Goal: Task Accomplishment & Management: Complete application form

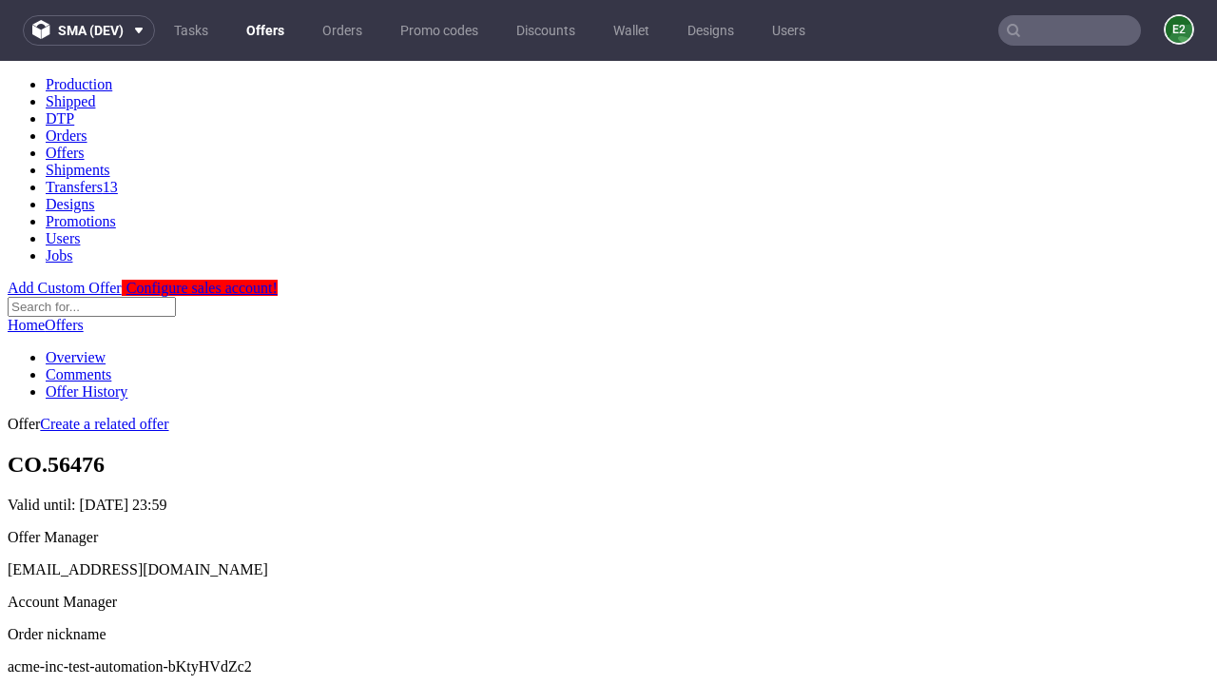
scroll to position [188, 0]
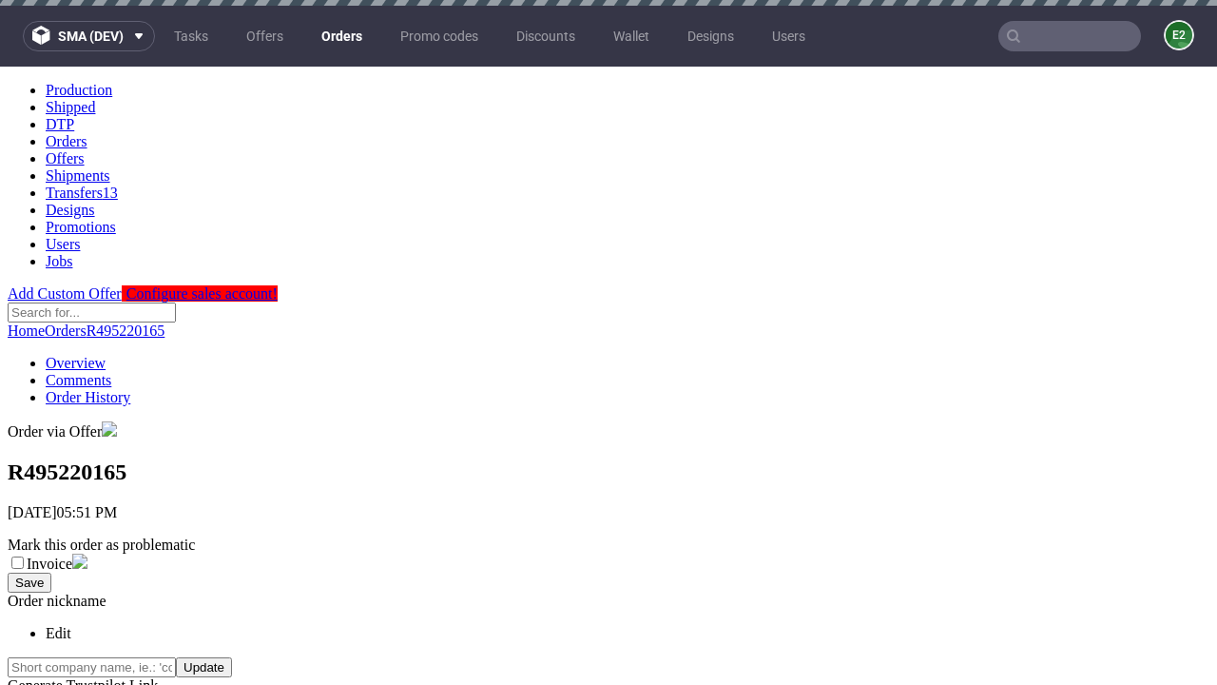
scroll to position [432, 0]
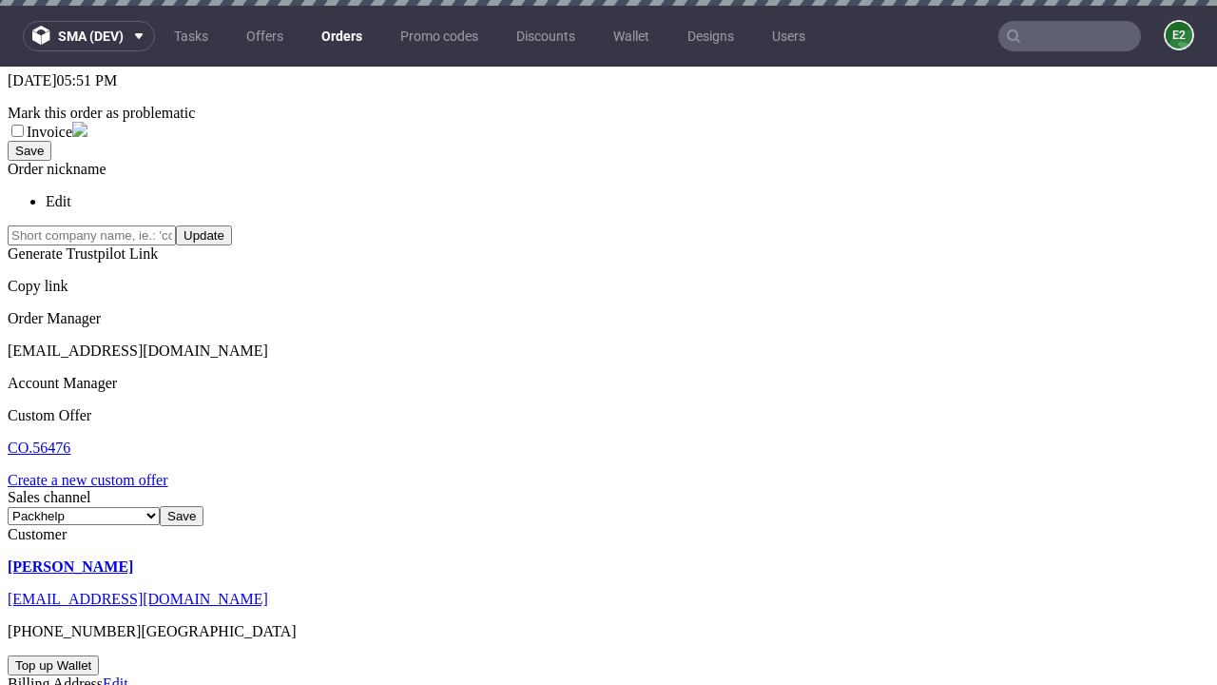
click at [97, 472] on link "Create a new custom offer" at bounding box center [88, 480] width 161 height 16
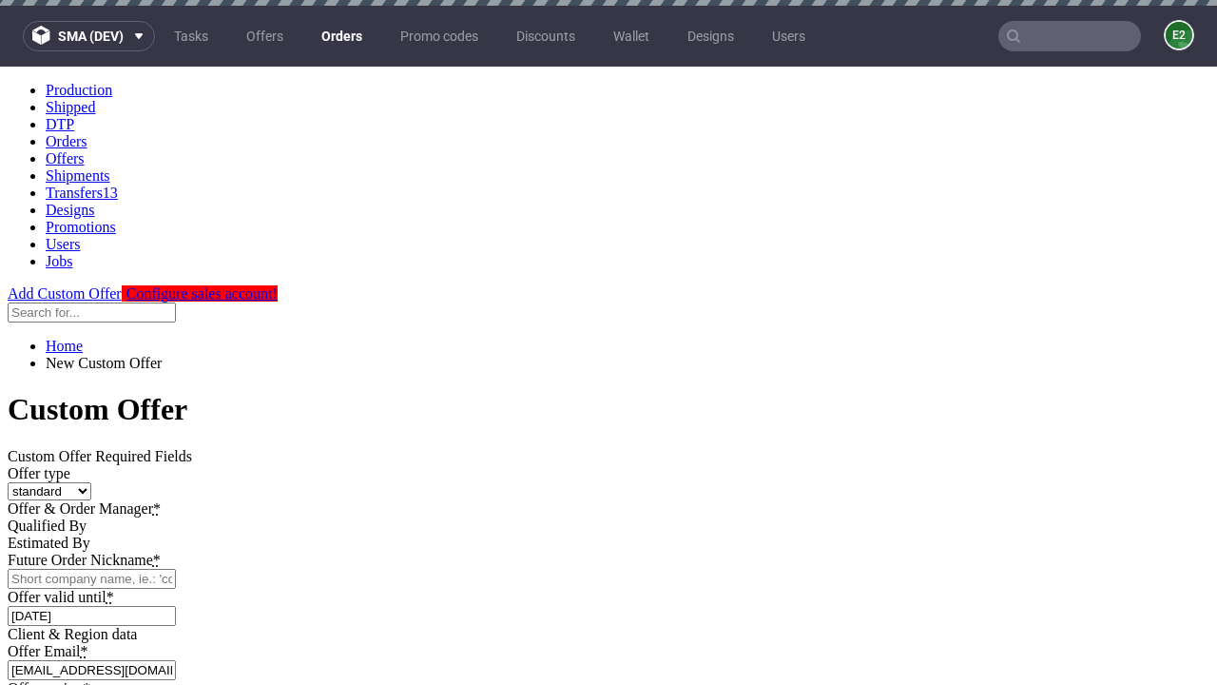
scroll to position [0, 0]
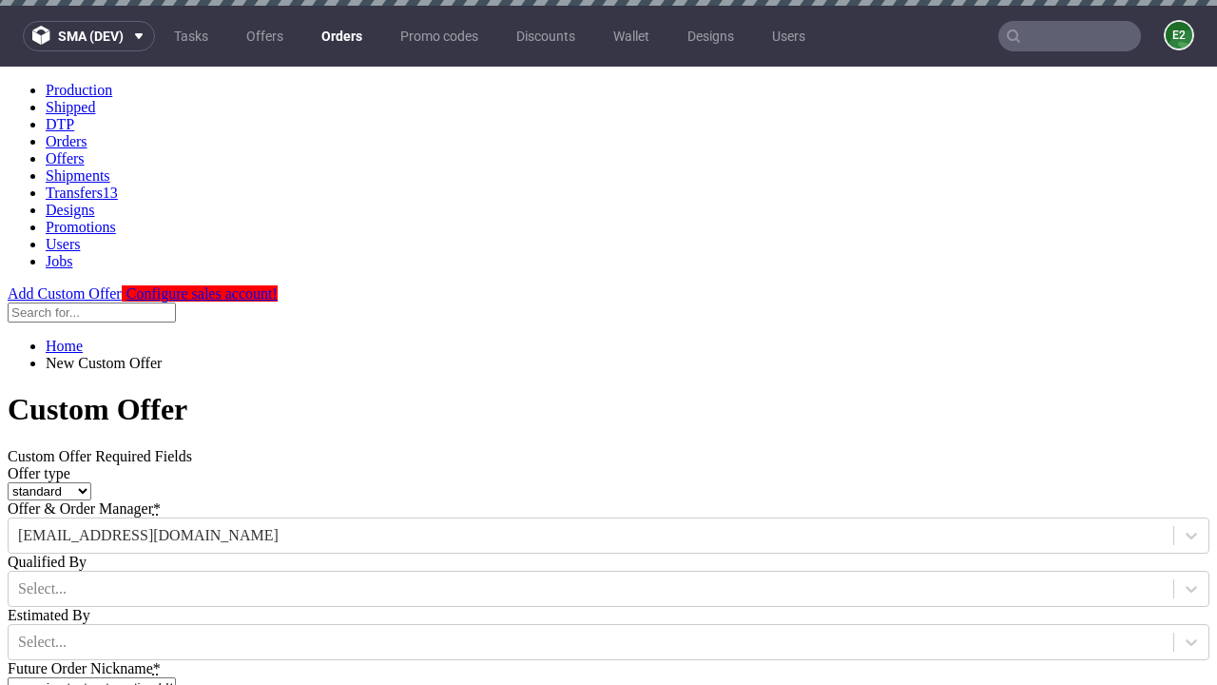
type input "acme-inc-test-automation-bKtyHVdZc2"
type input "2025-08-13"
type input "e2e-user-Sr7hbshE1W@test.com"
select select "gb"
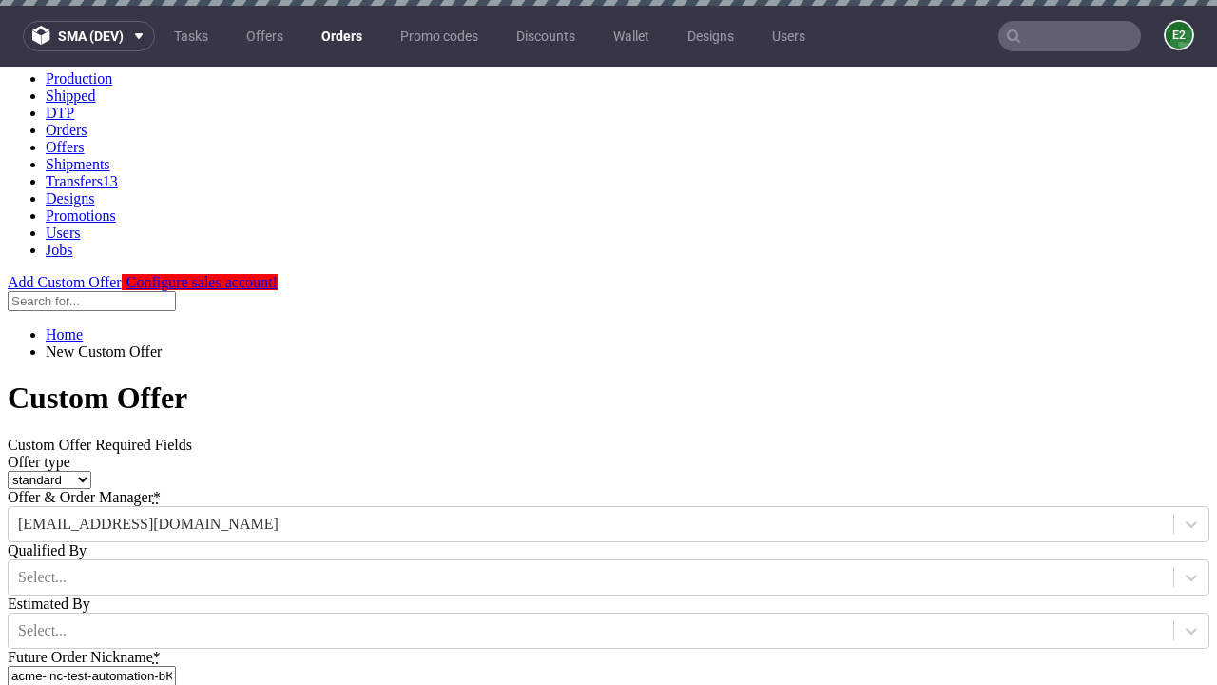
scroll to position [6, 0]
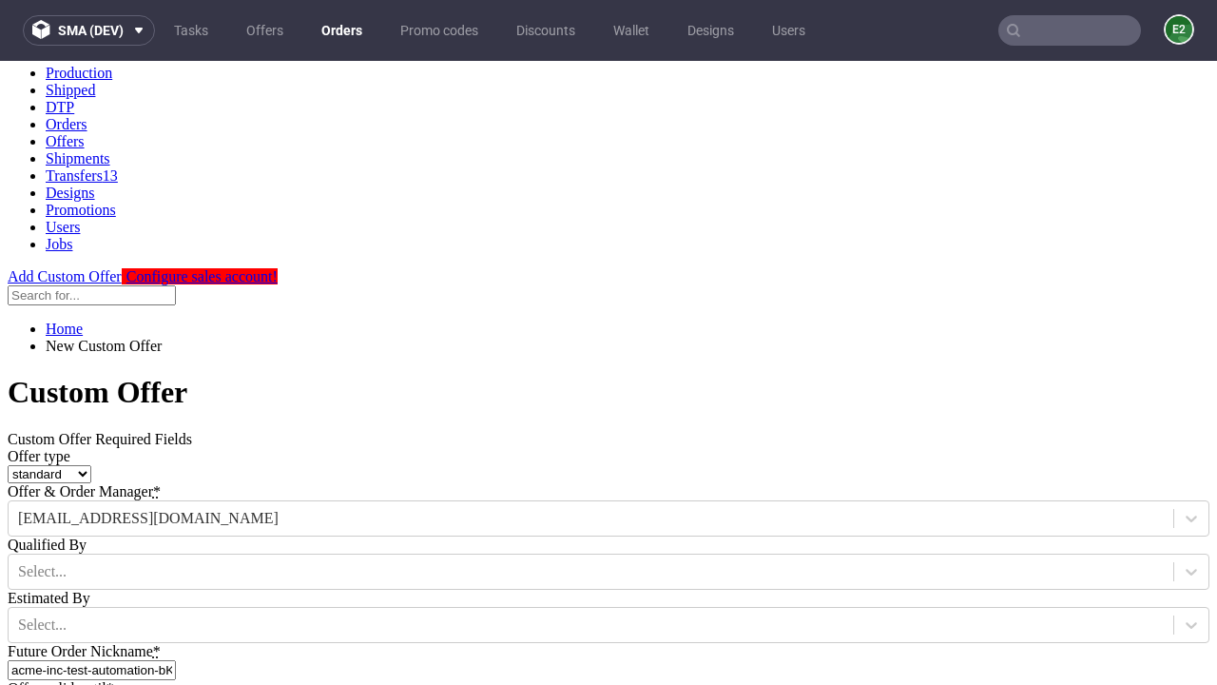
type input "e2e-user-Sr7hbshE1W@test.com"
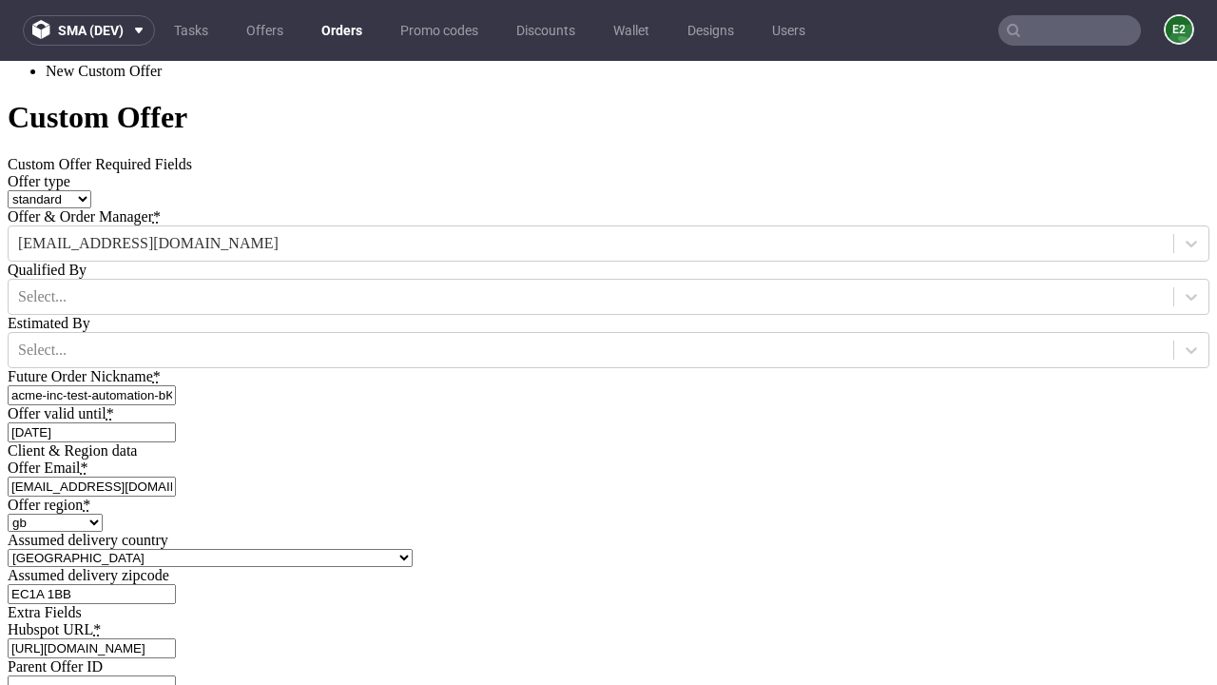
type input "https://app-eu1.hubspot.com/contacts/139493128/record/0-3/7600435676"
type input "Please wait..."
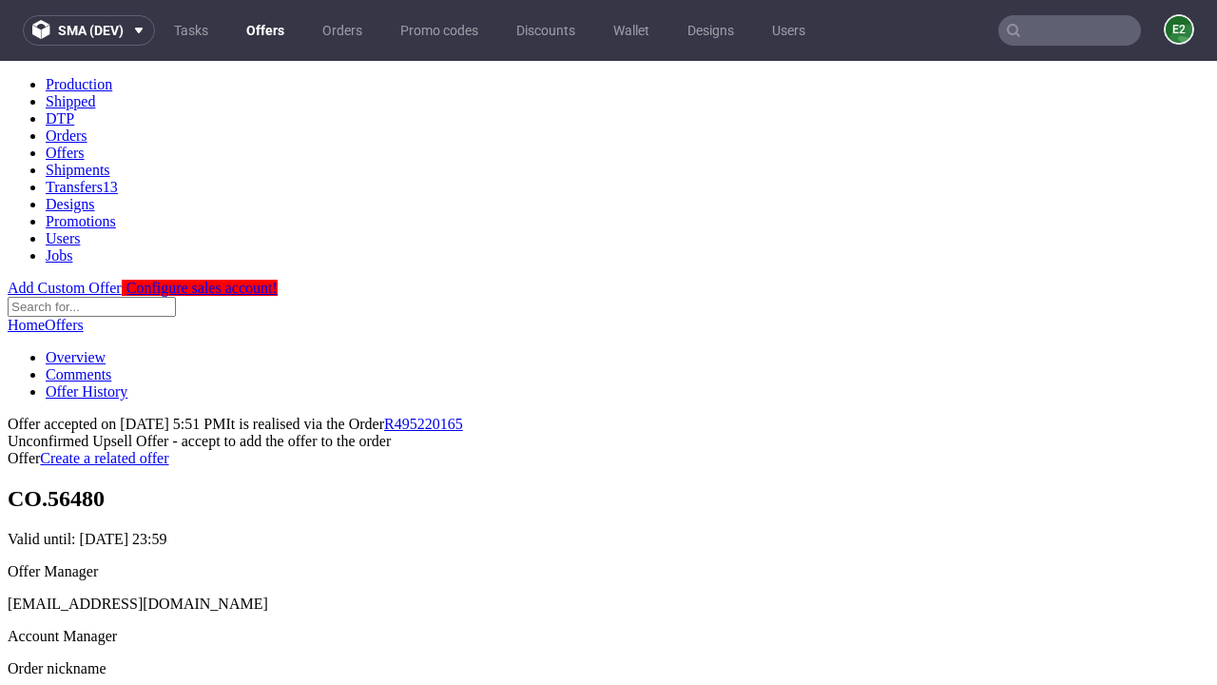
scroll to position [293, 0]
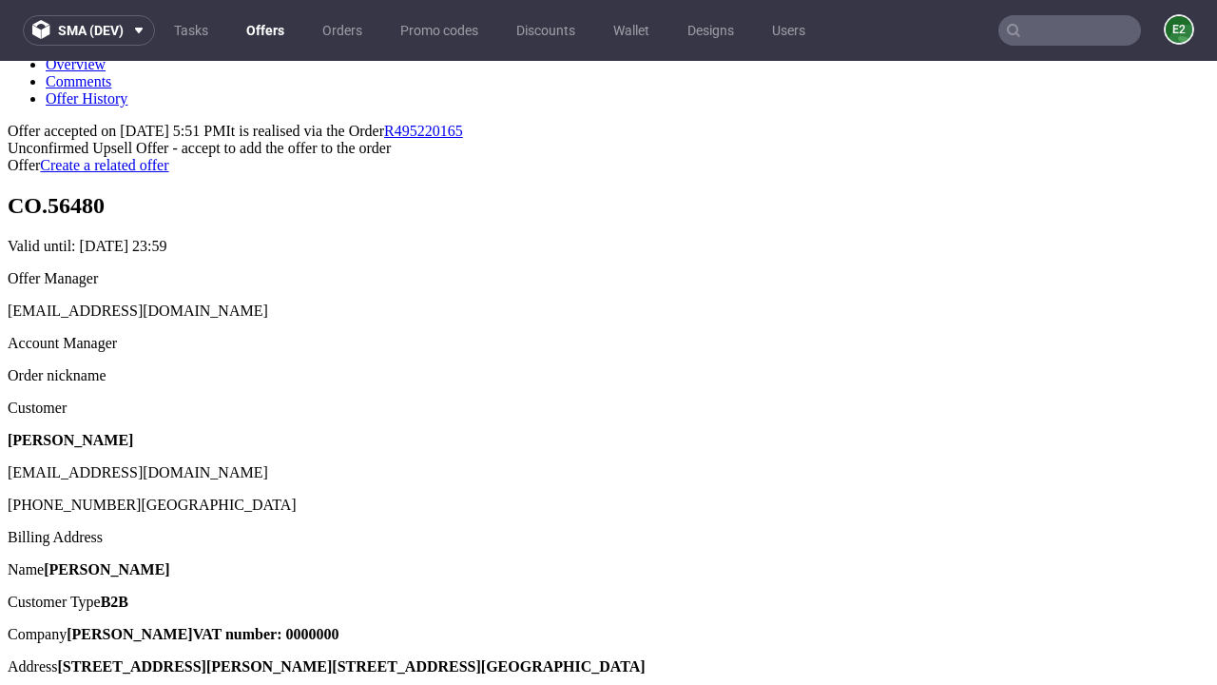
type input "In progress..."
